Goal: Find specific page/section: Find specific page/section

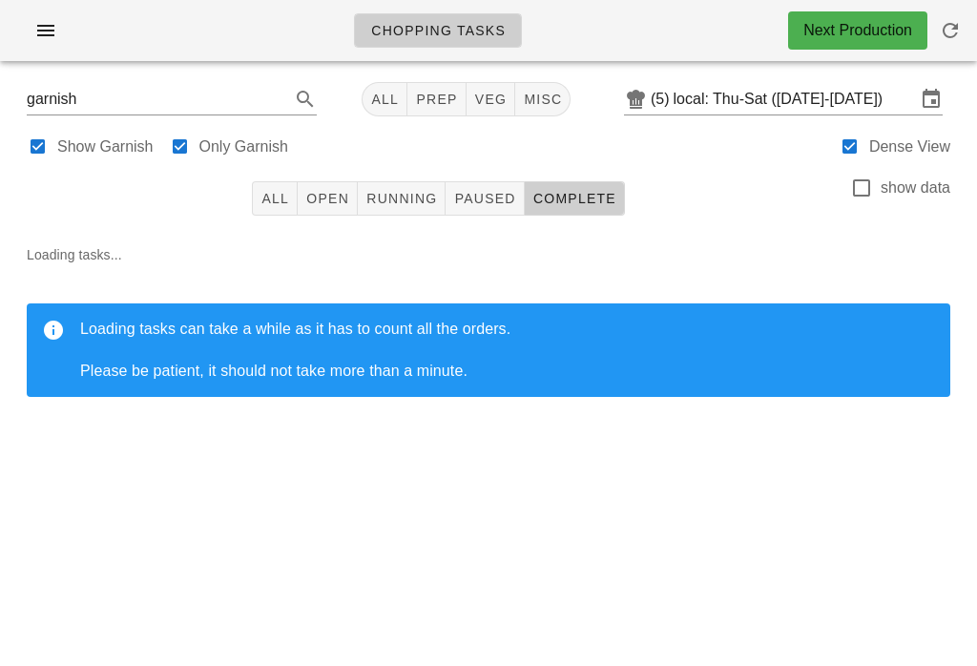
click at [24, 30] on button "button" at bounding box center [45, 30] width 61 height 34
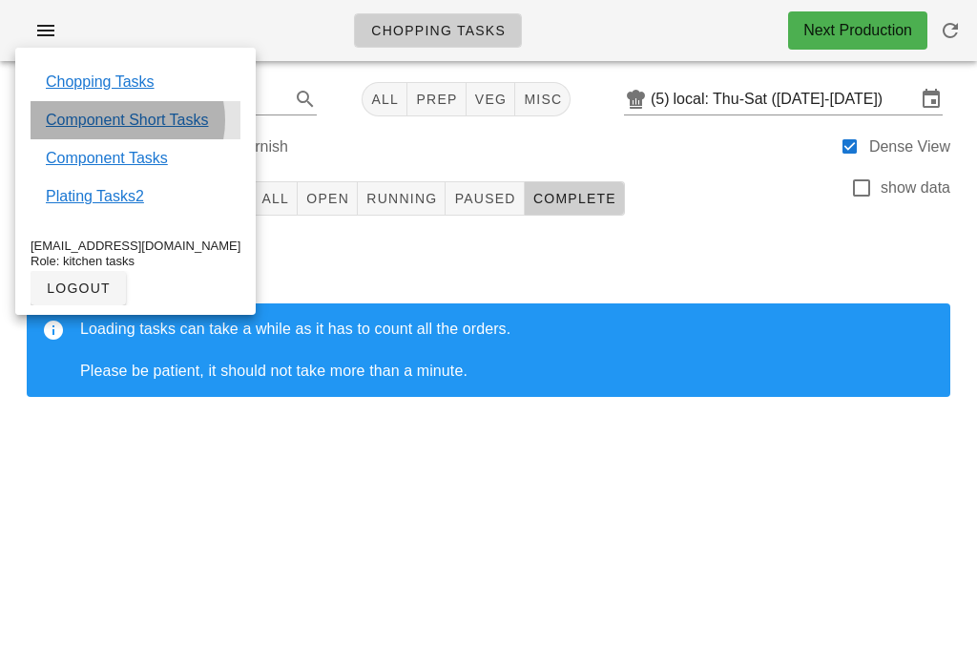
click at [193, 122] on link "Component Short Tasks" at bounding box center [127, 120] width 162 height 23
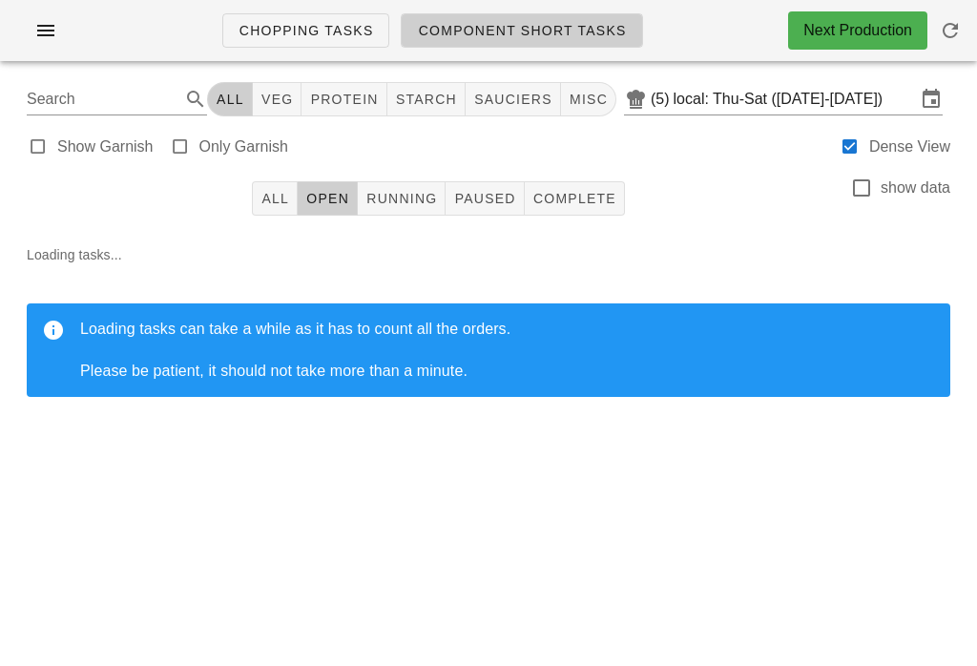
click at [961, 25] on icon "button" at bounding box center [950, 30] width 23 height 23
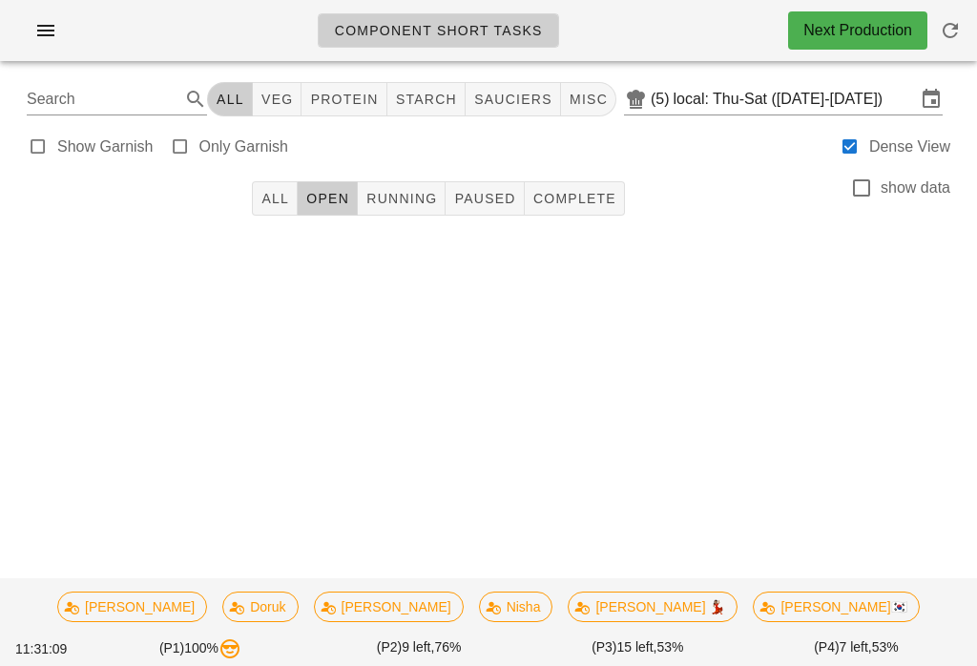
click at [266, 191] on span "All" at bounding box center [275, 198] width 29 height 15
click at [52, 35] on icon "button" at bounding box center [45, 30] width 23 height 23
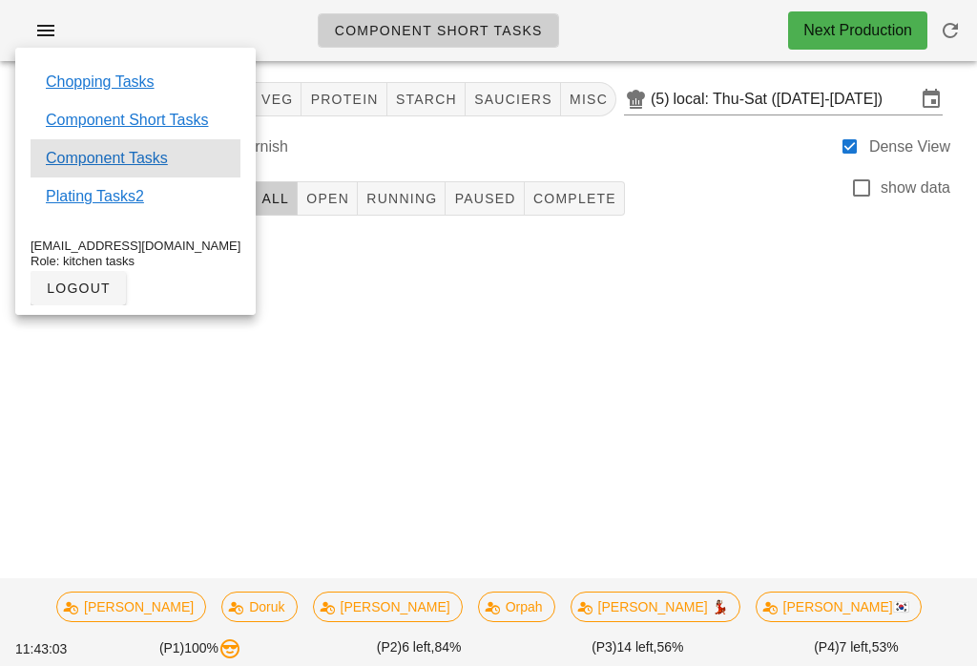
click at [113, 157] on link "Component Tasks" at bounding box center [107, 158] width 122 height 23
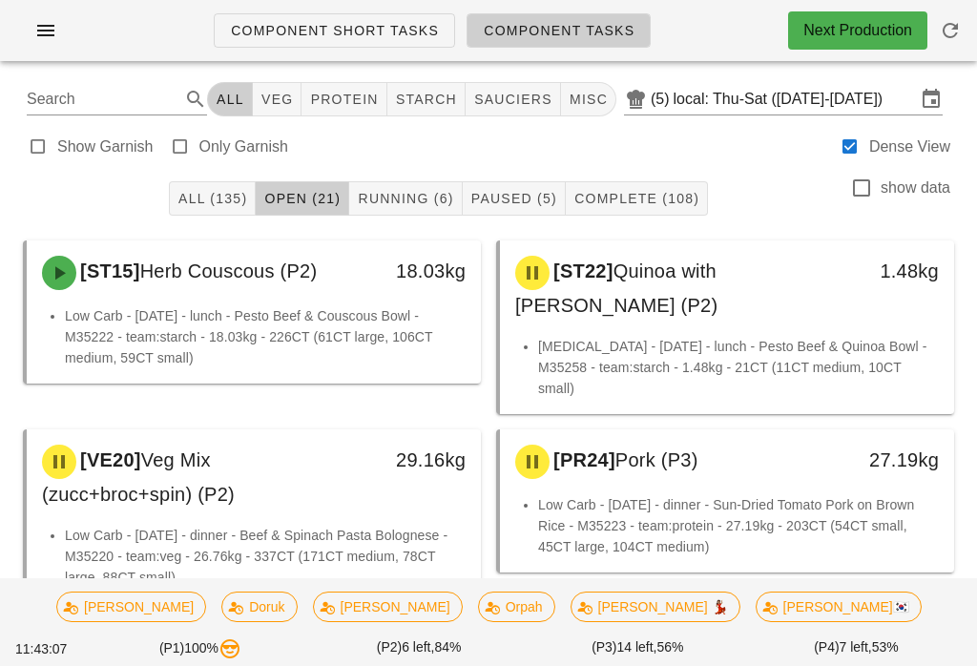
click at [958, 31] on icon "button" at bounding box center [950, 30] width 23 height 23
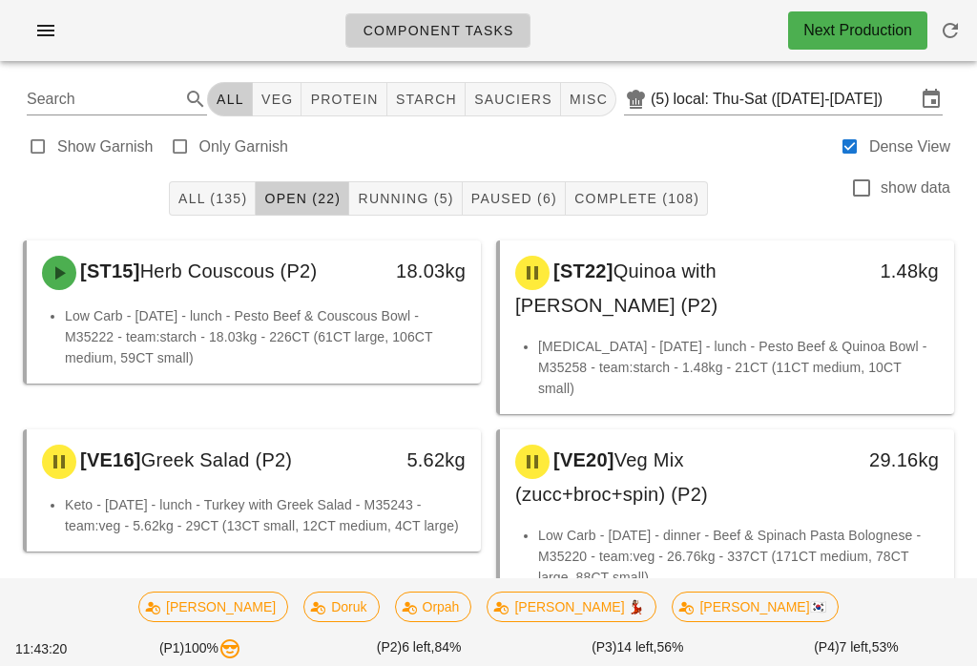
scroll to position [4, 0]
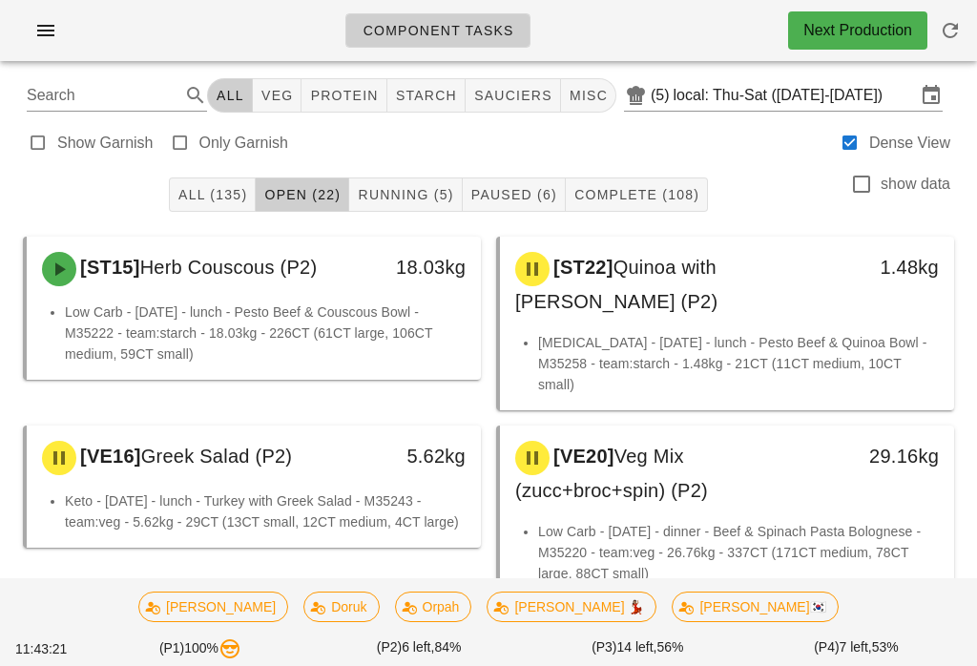
click at [294, 100] on span "veg" at bounding box center [277, 95] width 33 height 15
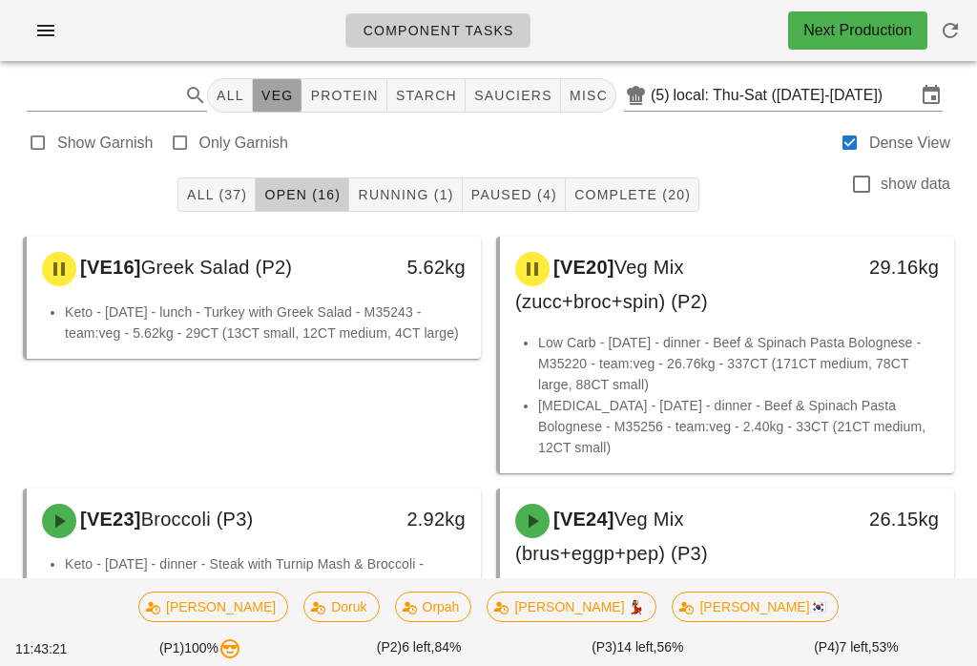
type input "team:veg"
click at [210, 196] on span "All (37)" at bounding box center [216, 194] width 61 height 15
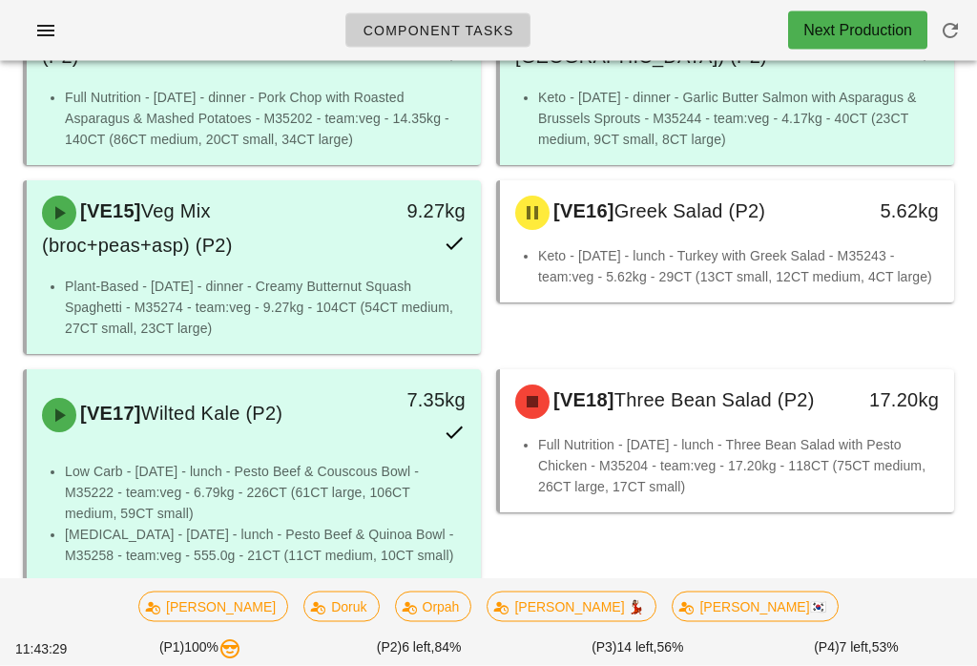
scroll to position [1816, 0]
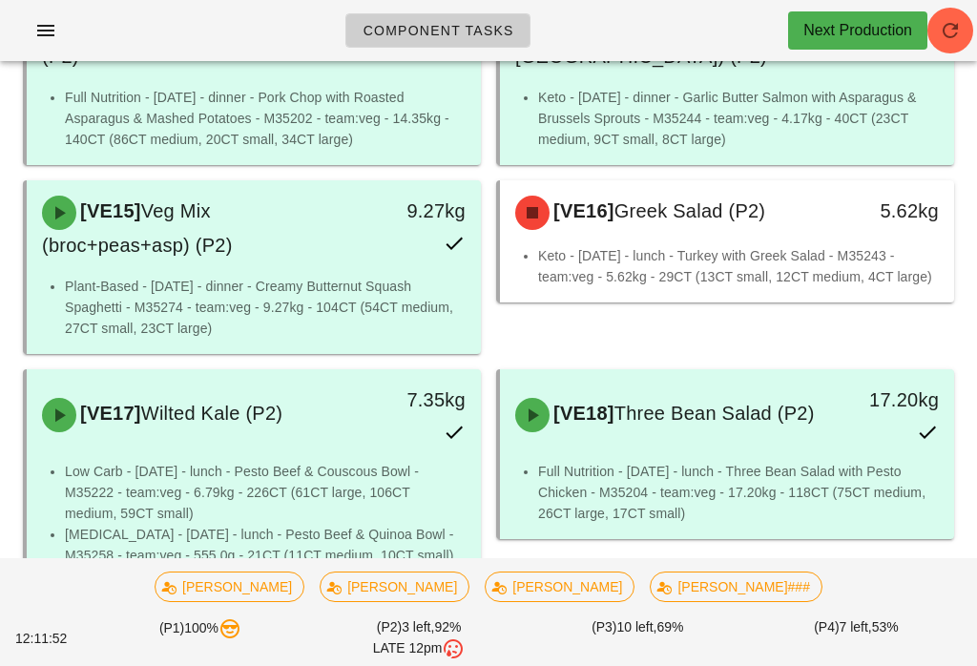
click at [970, 9] on div "Component Tasks Next Production" at bounding box center [488, 30] width 977 height 61
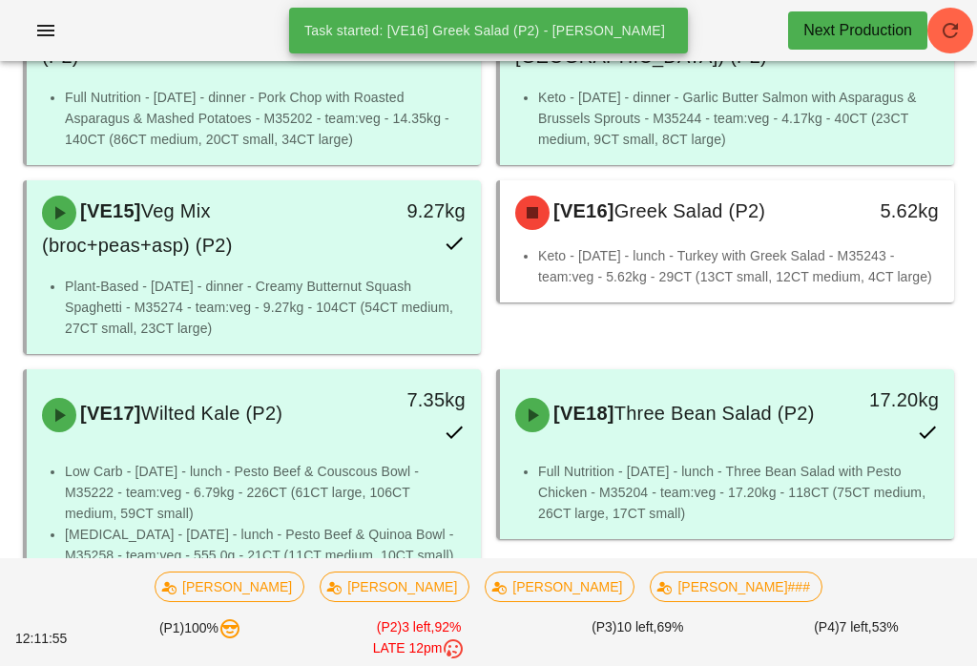
click at [950, 19] on icon "button" at bounding box center [950, 30] width 23 height 23
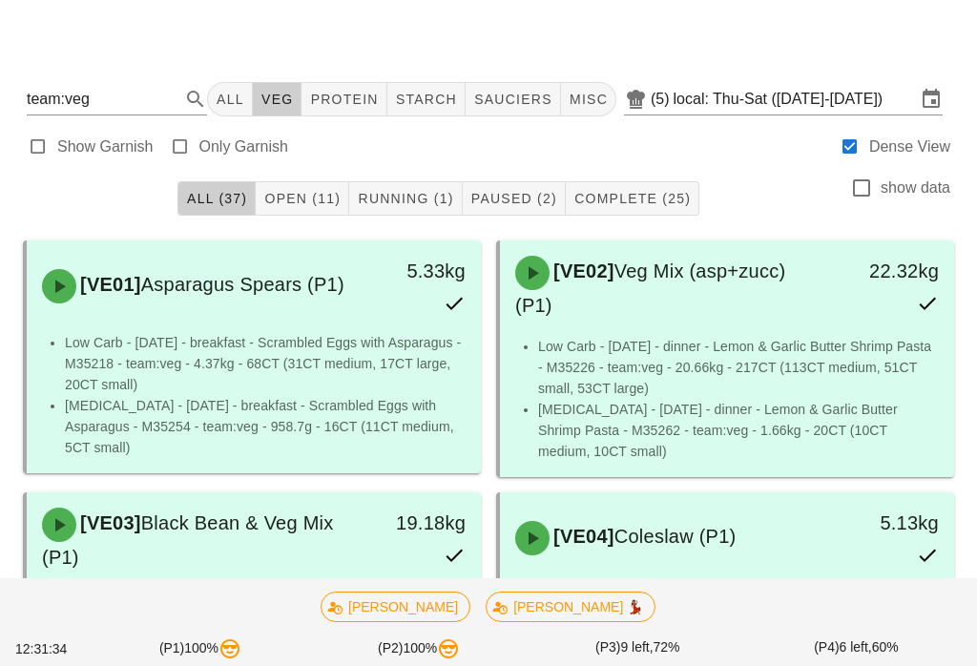
click at [735, 14] on div at bounding box center [488, 37] width 954 height 53
click at [799, 98] on input "local: Thu-Sat ([DATE]-[DATE])" at bounding box center [795, 99] width 242 height 31
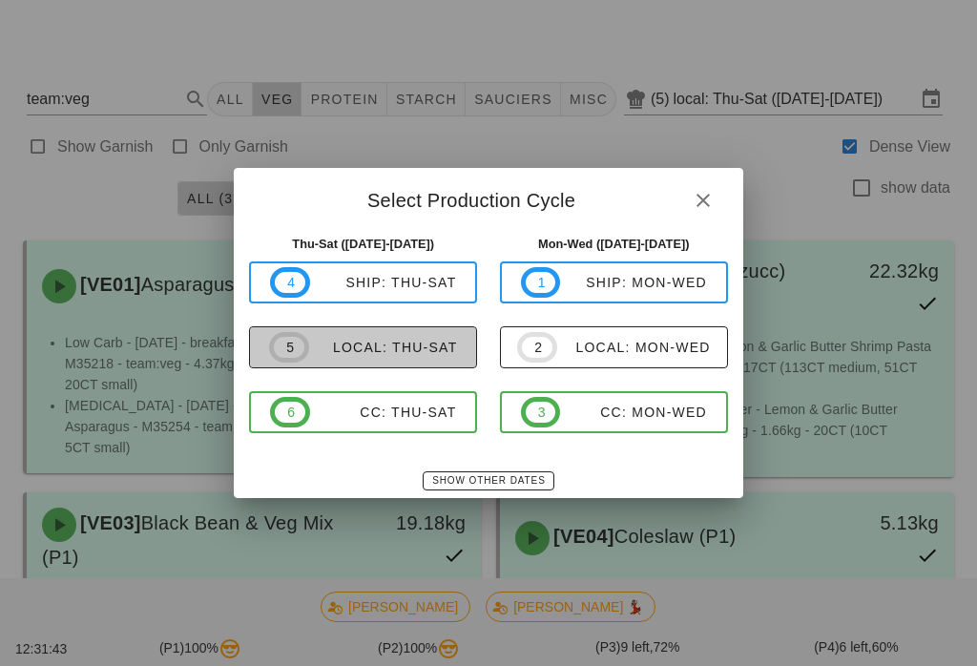
click at [389, 346] on div "local: Thu-Sat" at bounding box center [383, 347] width 149 height 15
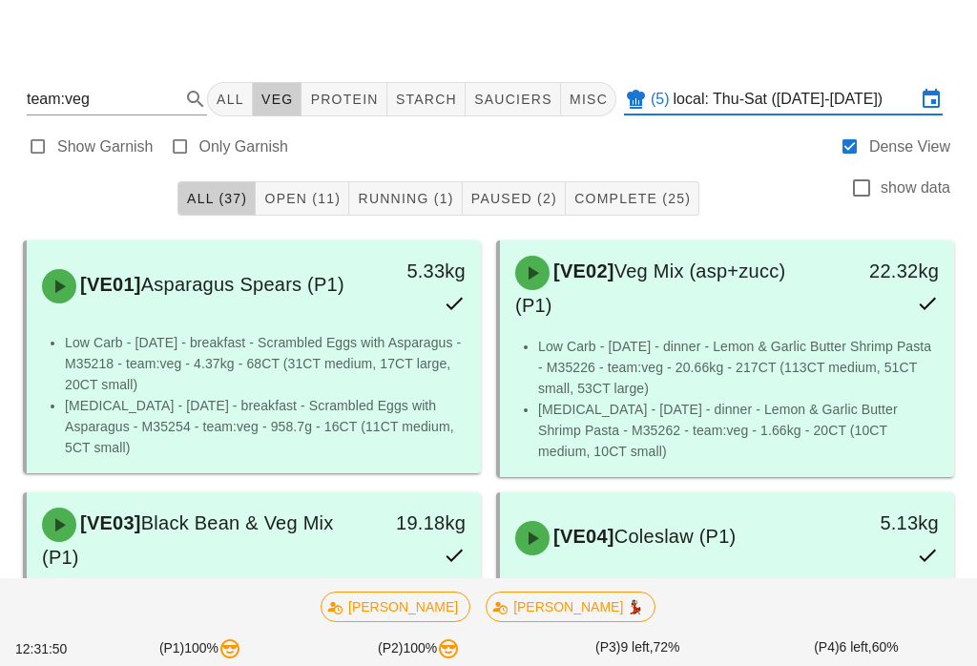
click at [304, 211] on button "Open (11)" at bounding box center [303, 198] width 94 height 34
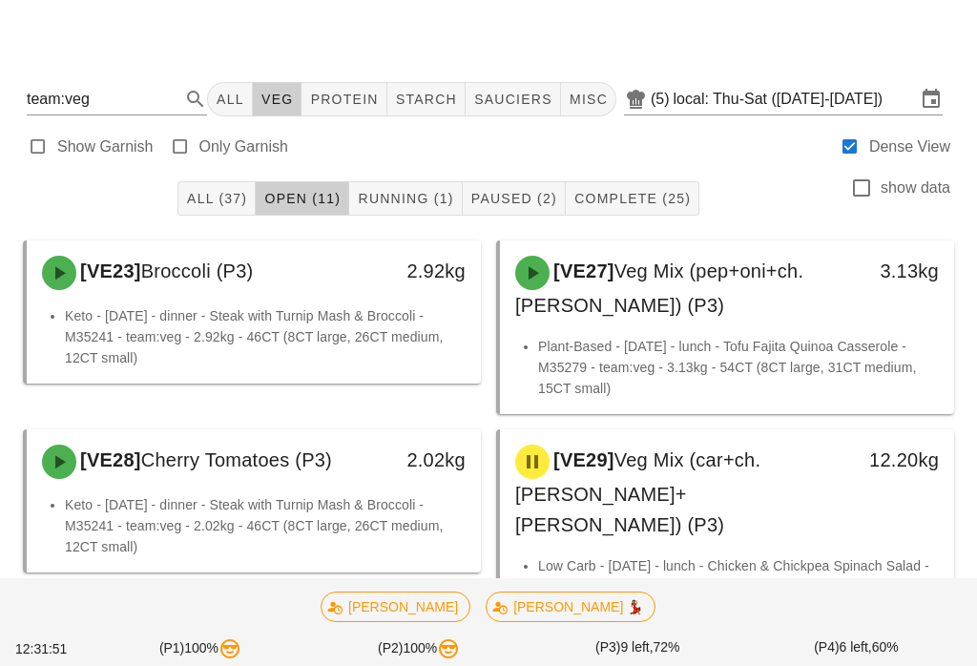
click at [238, 102] on span "All" at bounding box center [230, 99] width 29 height 15
click at [73, 53] on div at bounding box center [488, 37] width 954 height 53
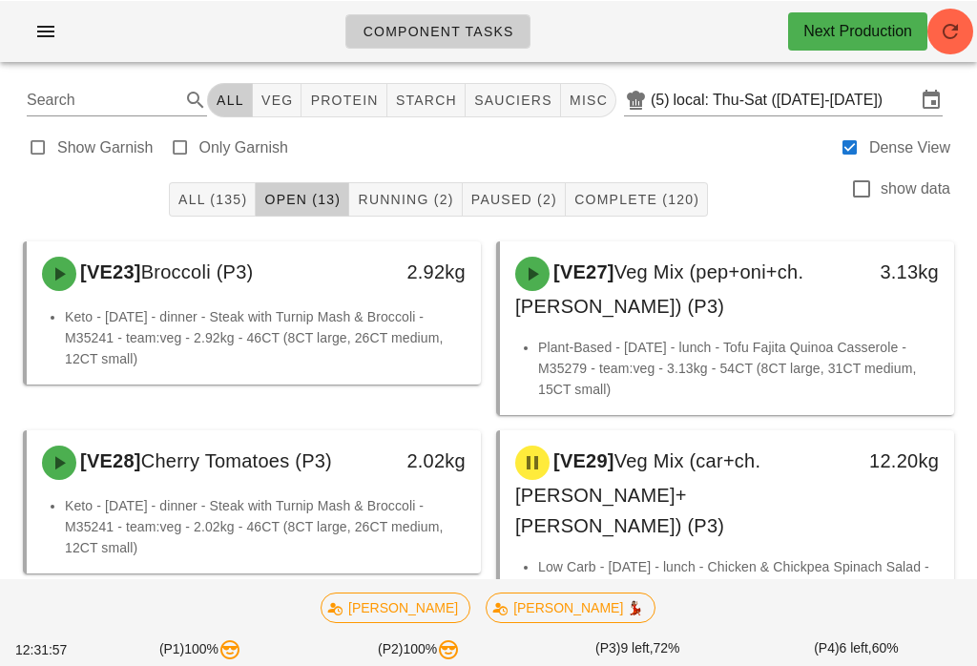
click at [49, 32] on icon "button" at bounding box center [45, 30] width 23 height 23
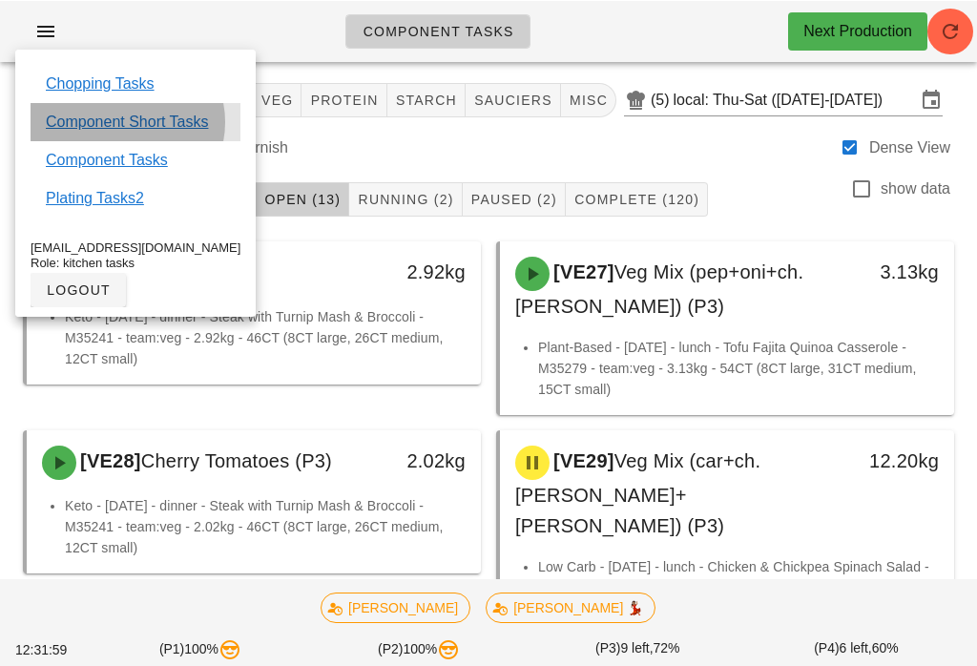
click at [177, 119] on link "Component Short Tasks" at bounding box center [127, 121] width 162 height 23
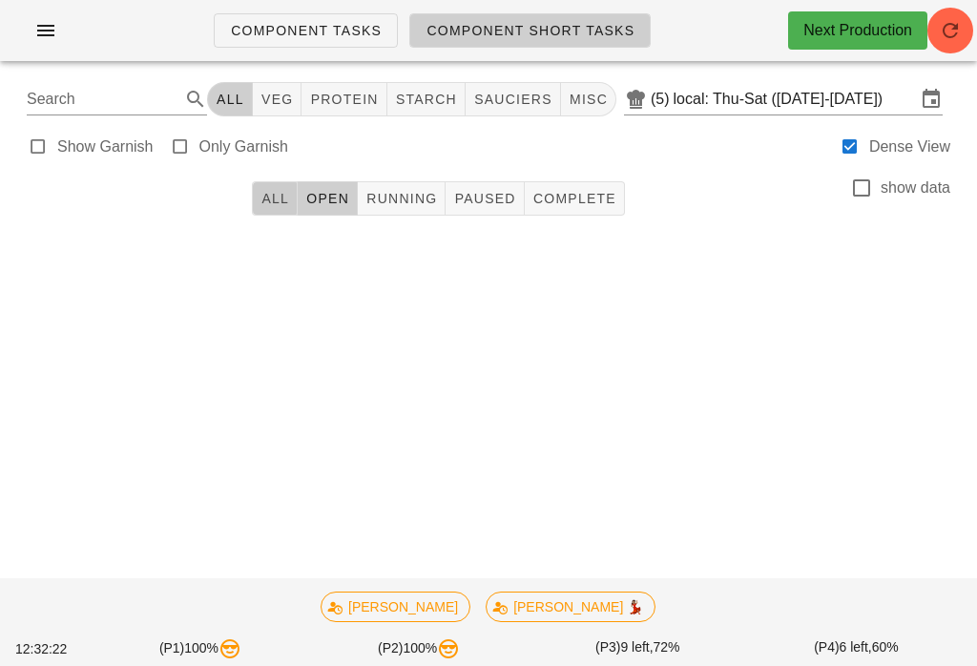
click at [294, 186] on button "All" at bounding box center [275, 198] width 46 height 34
